Goal: Information Seeking & Learning: Learn about a topic

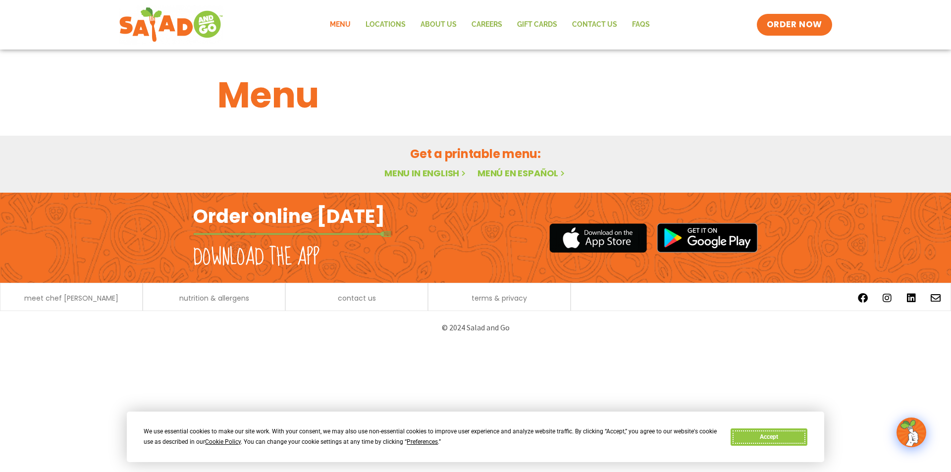
click at [779, 441] on button "Accept" at bounding box center [769, 437] width 76 height 17
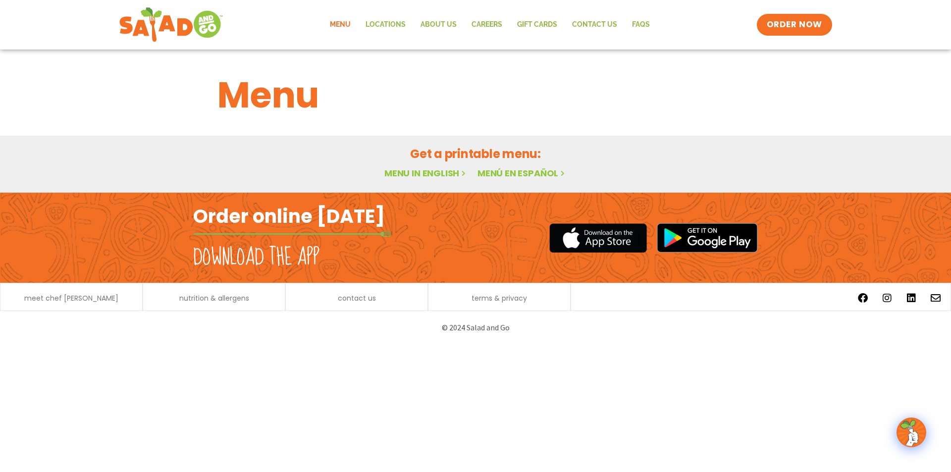
click at [426, 175] on link "Menu in English" at bounding box center [426, 173] width 83 height 12
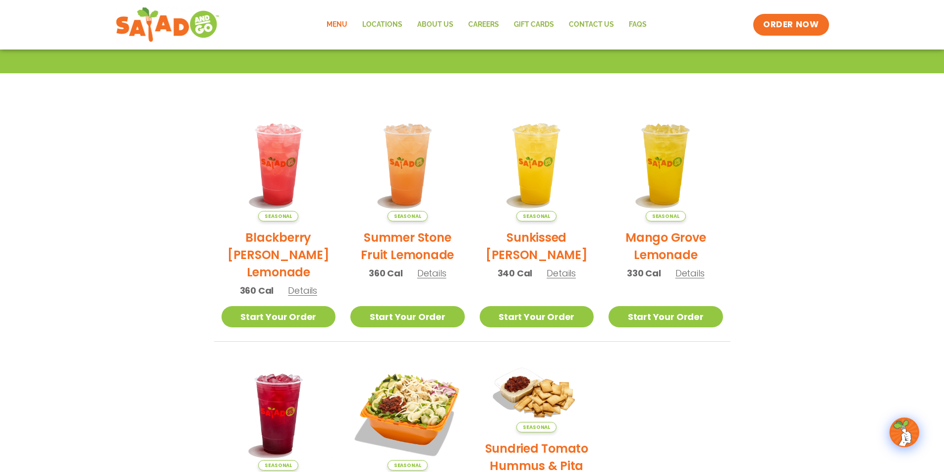
scroll to position [64, 0]
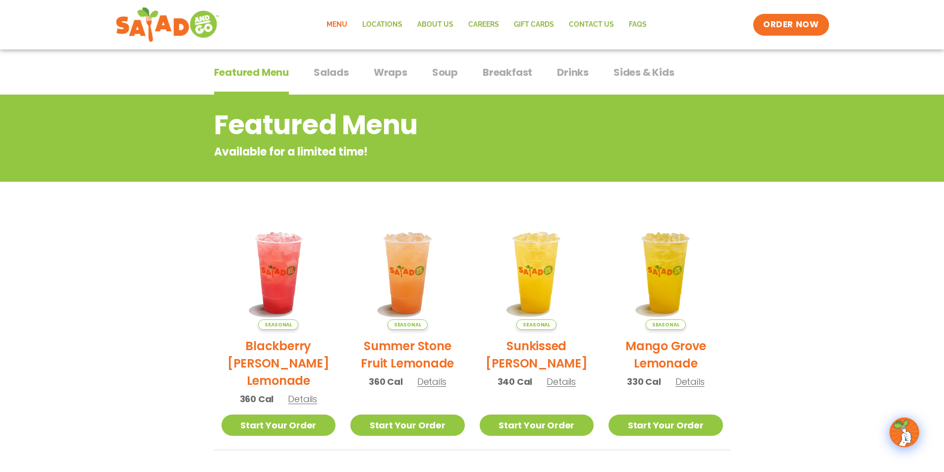
click at [331, 72] on span "Salads" at bounding box center [331, 72] width 35 height 15
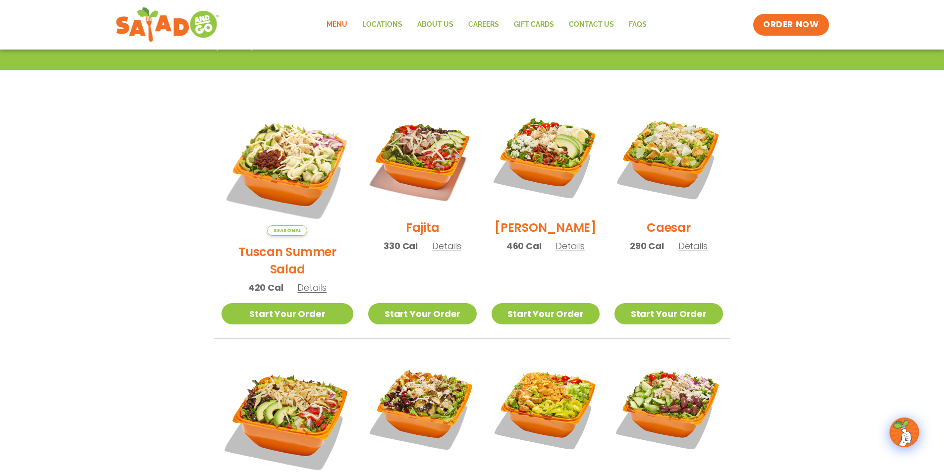
scroll to position [164, 0]
